Goal: Find specific page/section: Find specific page/section

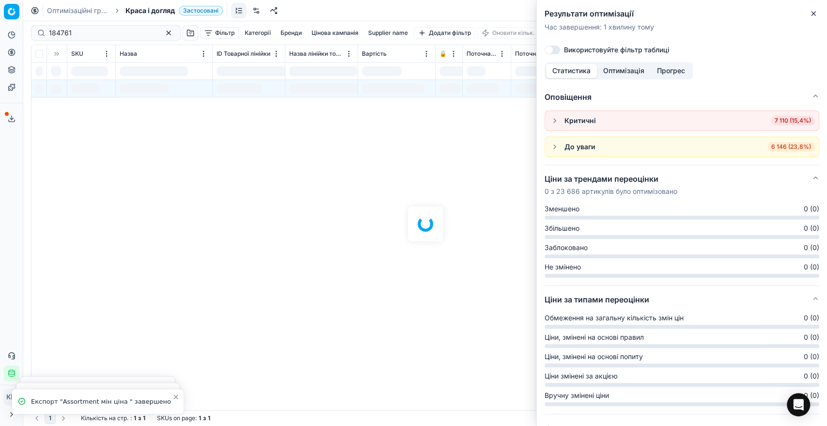
click at [32, 31] on div "184761 Фільтр Категорії Бренди Цінова кампанія Supplier name Додати фільтр Онов…" at bounding box center [425, 223] width 804 height 405
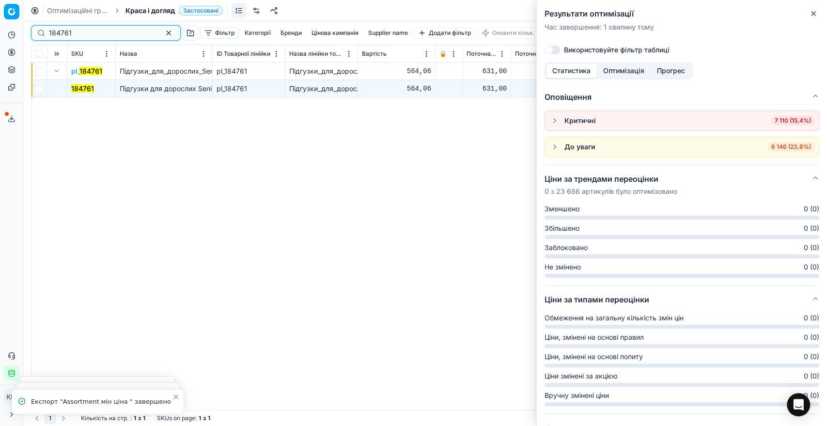
drag, startPoint x: 82, startPoint y: 30, endPoint x: 35, endPoint y: 30, distance: 47.5
click at [35, 30] on div "184761" at bounding box center [106, 33] width 150 height 16
click at [78, 85] on mark "184761" at bounding box center [82, 88] width 23 height 8
paste input "77688"
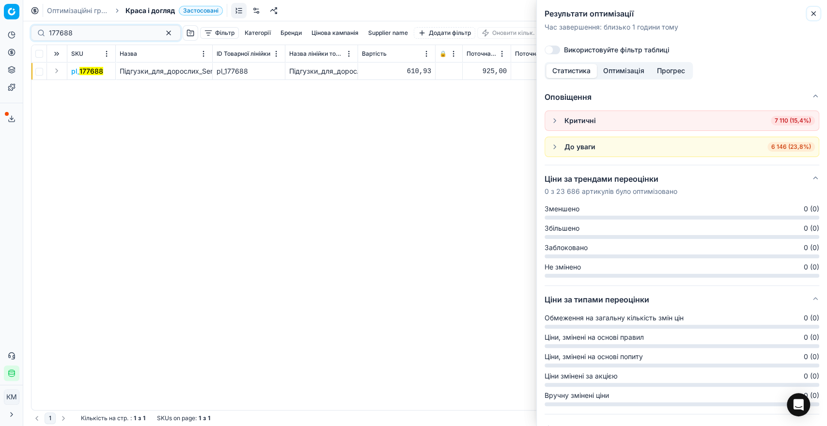
drag, startPoint x: 814, startPoint y: 14, endPoint x: 799, endPoint y: 13, distance: 15.1
click at [814, 14] on icon "button" at bounding box center [814, 14] width 8 height 8
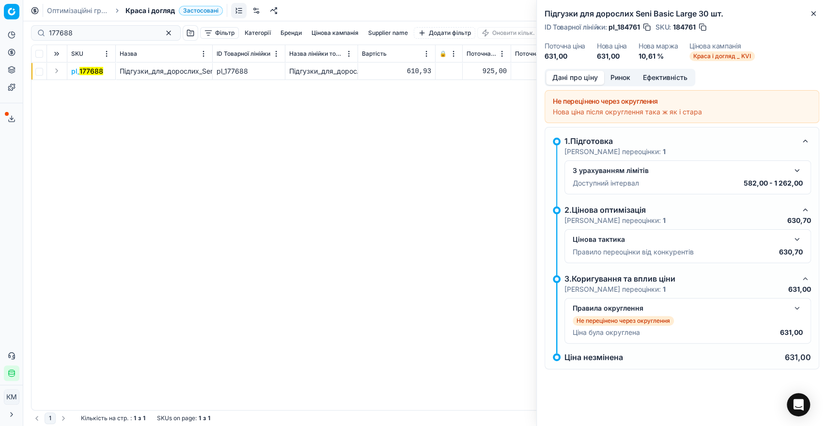
click at [52, 73] on button "Expand" at bounding box center [57, 71] width 12 height 12
click at [88, 86] on mark "177688" at bounding box center [83, 88] width 24 height 8
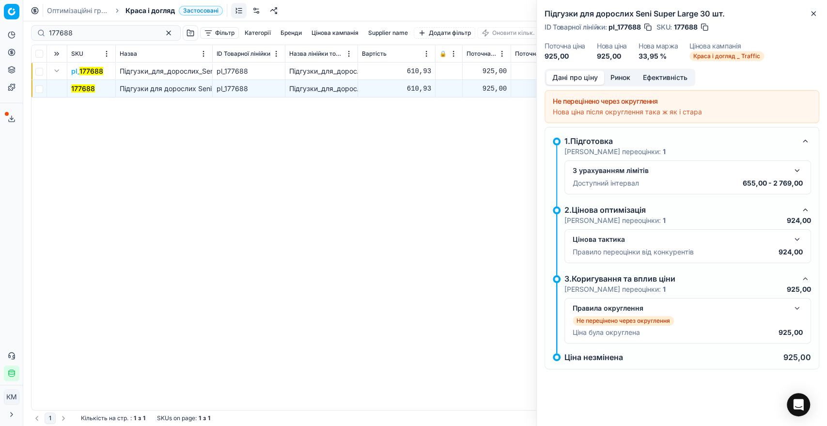
click at [799, 241] on button "button" at bounding box center [797, 240] width 12 height 12
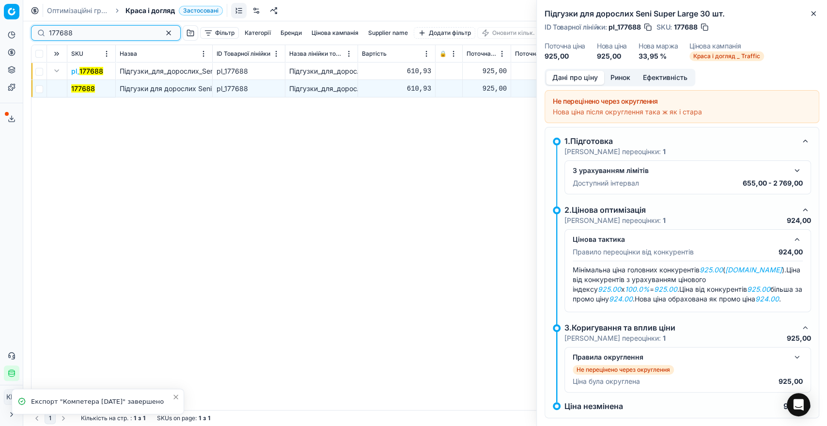
drag, startPoint x: 79, startPoint y: 30, endPoint x: 26, endPoint y: 24, distance: 53.1
click at [26, 24] on div "Pricing platform Аналітика Цінова оптимізація Асортимент продукції Шаблони Серв…" at bounding box center [413, 213] width 827 height 426
paste input "695215"
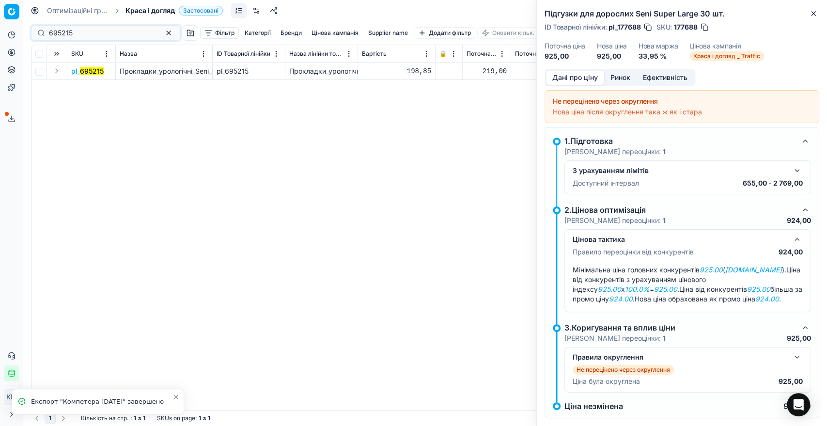
click at [57, 70] on button "Expand" at bounding box center [57, 71] width 12 height 12
click at [83, 92] on mark "695215" at bounding box center [83, 88] width 24 height 8
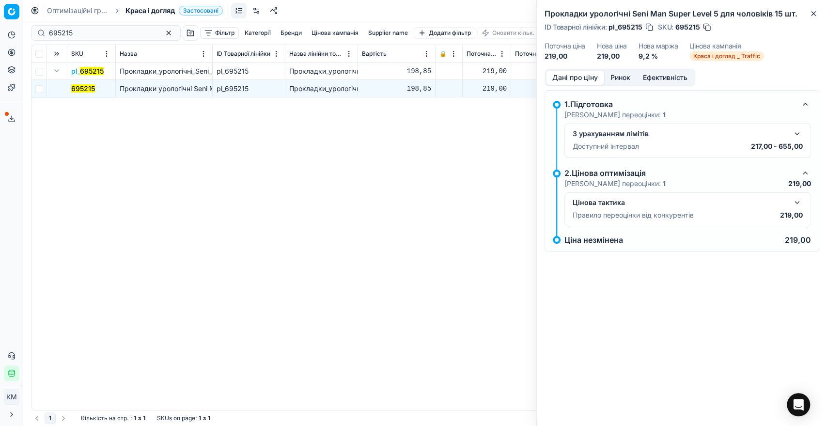
click at [800, 205] on button "button" at bounding box center [797, 203] width 12 height 12
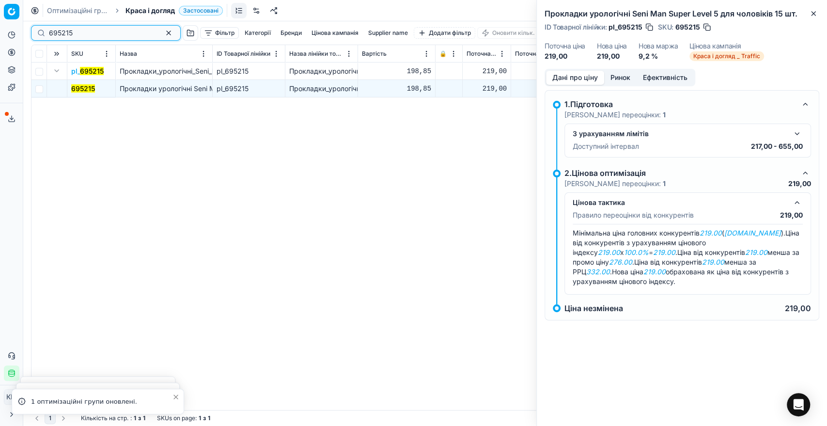
drag, startPoint x: 74, startPoint y: 34, endPoint x: 41, endPoint y: 26, distance: 34.1
click at [41, 26] on div "695215" at bounding box center [106, 33] width 150 height 16
paste input "305096"
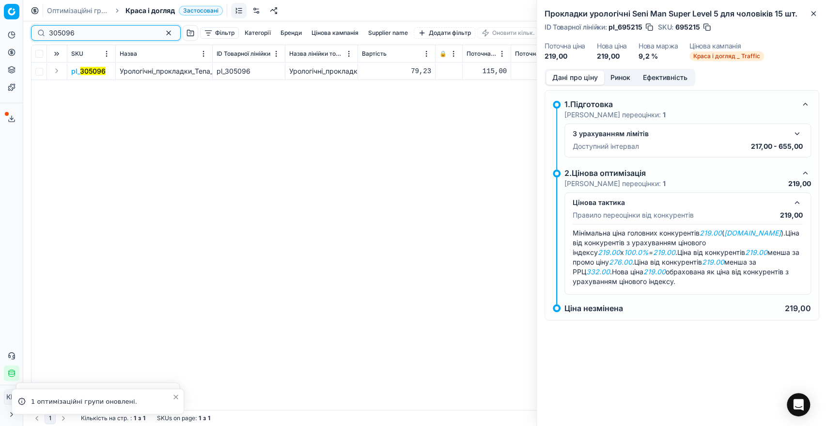
type input "305096"
drag, startPoint x: 56, startPoint y: 70, endPoint x: 58, endPoint y: 76, distance: 6.1
click at [56, 70] on button "Expand" at bounding box center [57, 71] width 12 height 12
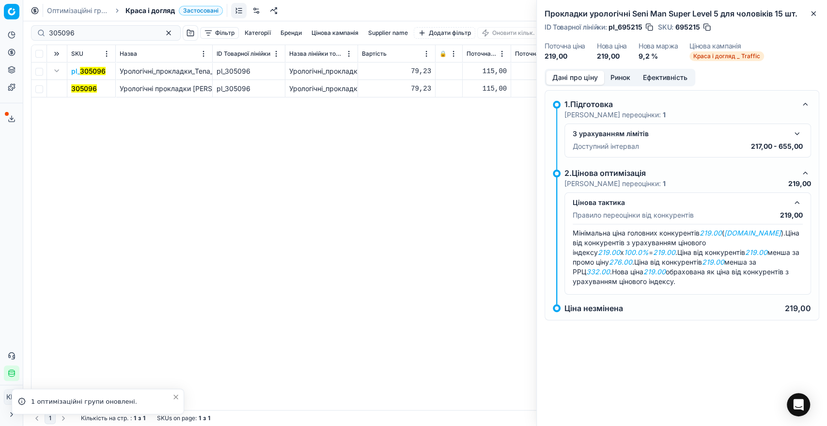
click at [75, 92] on span "305096" at bounding box center [84, 89] width 26 height 10
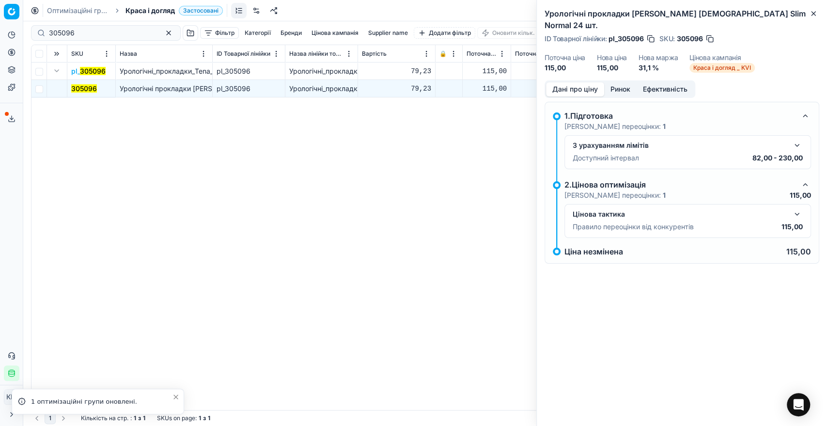
click at [797, 208] on button "button" at bounding box center [797, 214] width 12 height 12
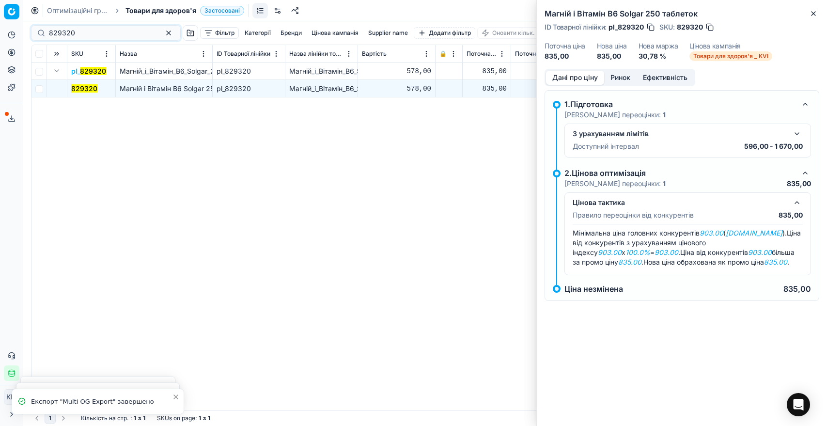
click at [33, 24] on div "829320 Фільтр Категорії [PERSON_NAME] кампанія Supplier name Додати фільтр Онов…" at bounding box center [425, 32] width 789 height 23
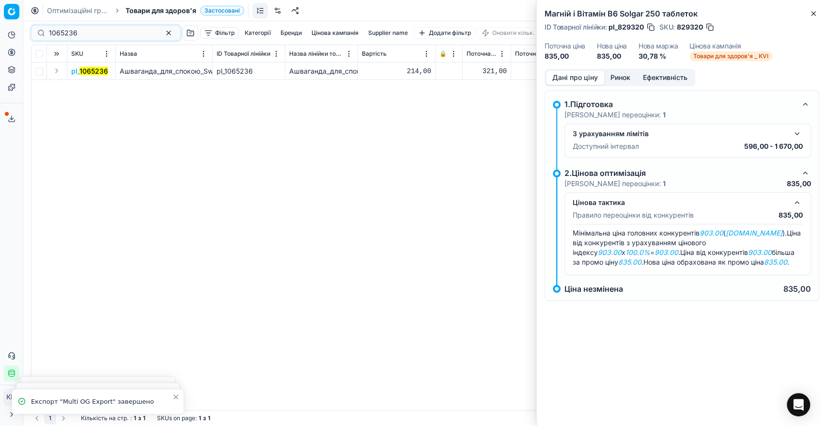
type input "1065236"
click at [59, 70] on button "Expand" at bounding box center [57, 71] width 12 height 12
click at [82, 87] on mark "1065236" at bounding box center [85, 88] width 29 height 8
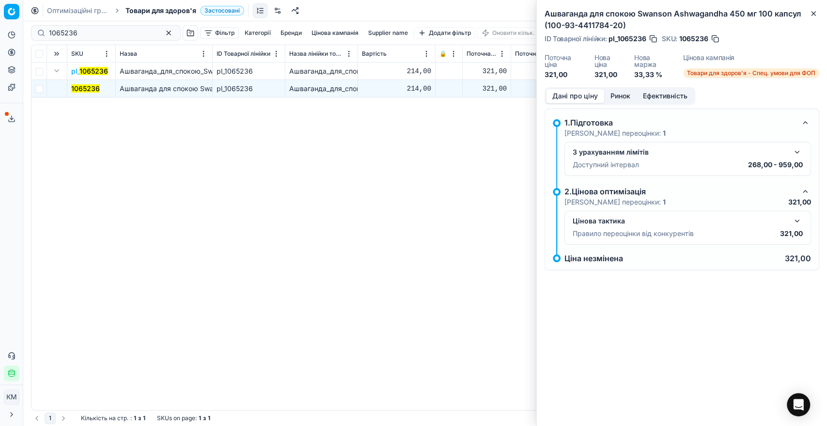
click at [796, 218] on button "button" at bounding box center [797, 221] width 12 height 12
